Goal: Contribute content

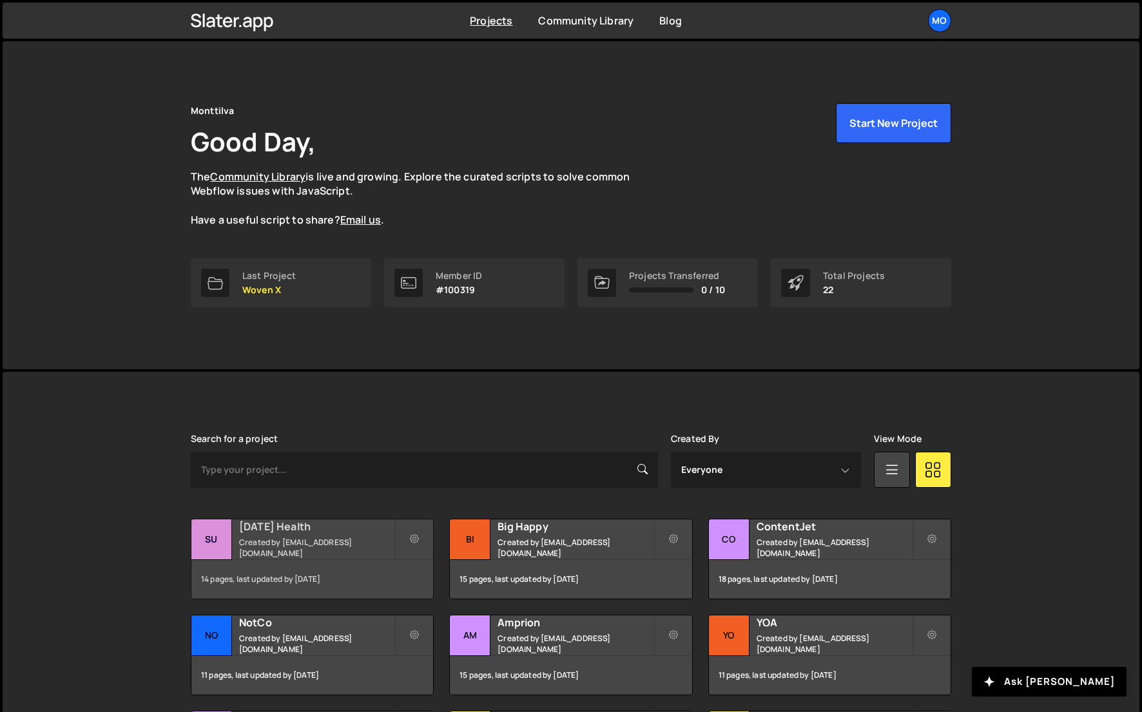
click at [380, 533] on h2 "[DATE] Health" at bounding box center [316, 526] width 155 height 14
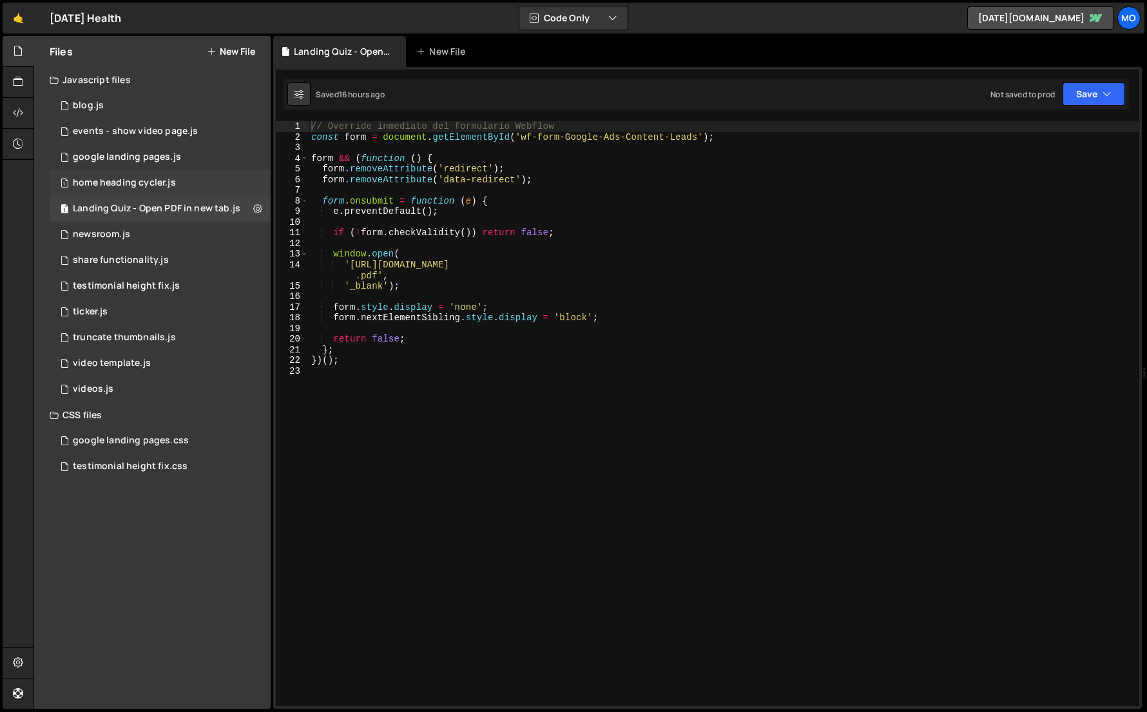
click at [171, 186] on div "home heading cycler.js" at bounding box center [124, 183] width 103 height 12
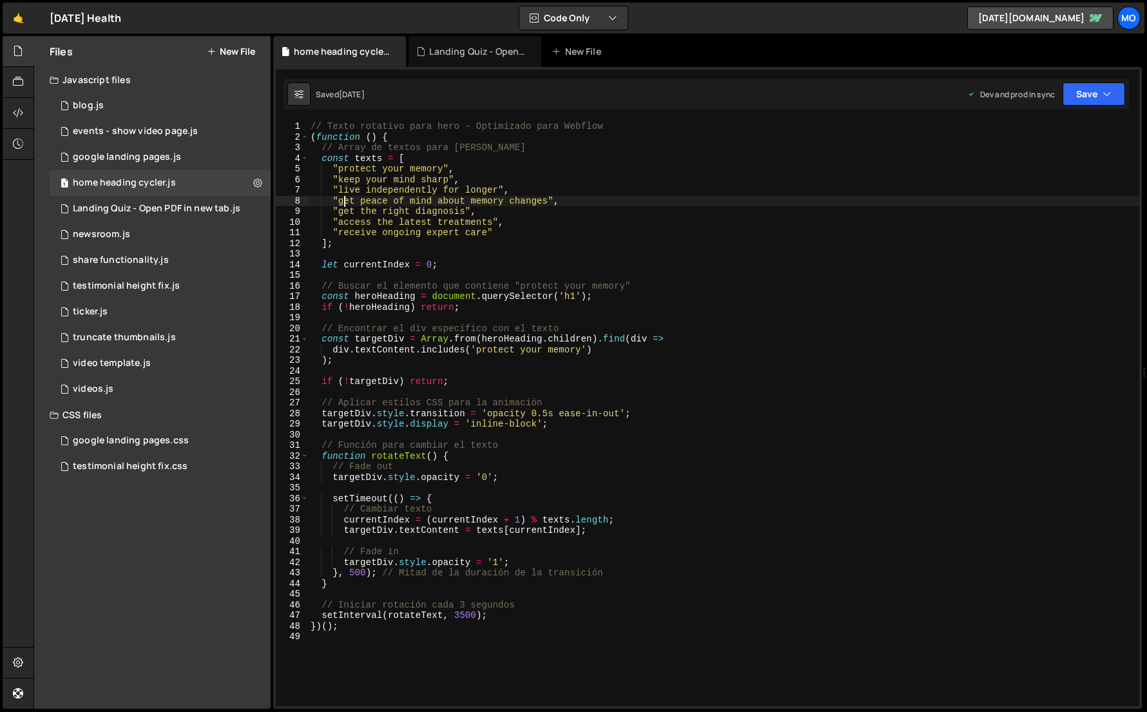
click at [345, 202] on div "// Texto rotativo para hero - Optimizado para Webflow ( function ( ) { // Array…" at bounding box center [723, 424] width 831 height 606
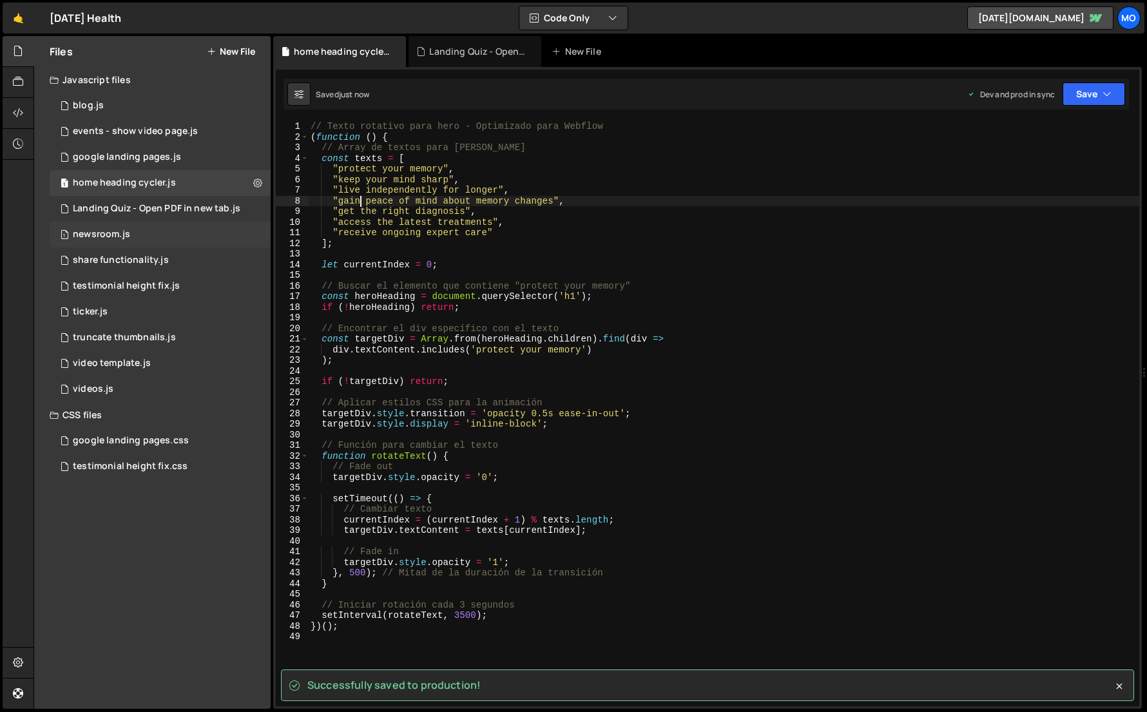
type textarea ""gain peace of mind about memory changes","
